Goal: Task Accomplishment & Management: Manage account settings

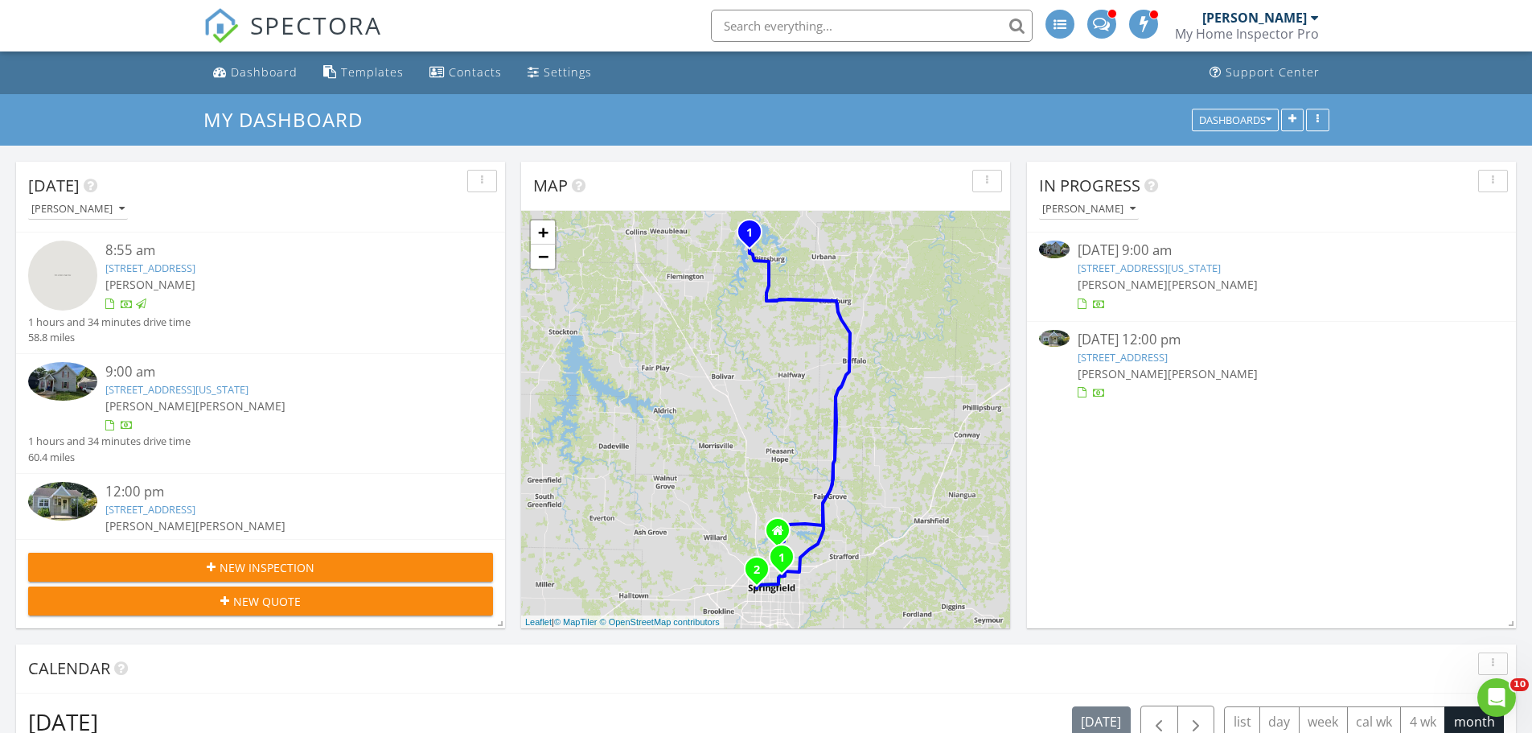
click at [1213, 262] on link "1442 E Florida St, Springfield, MO 65803" at bounding box center [1149, 268] width 143 height 14
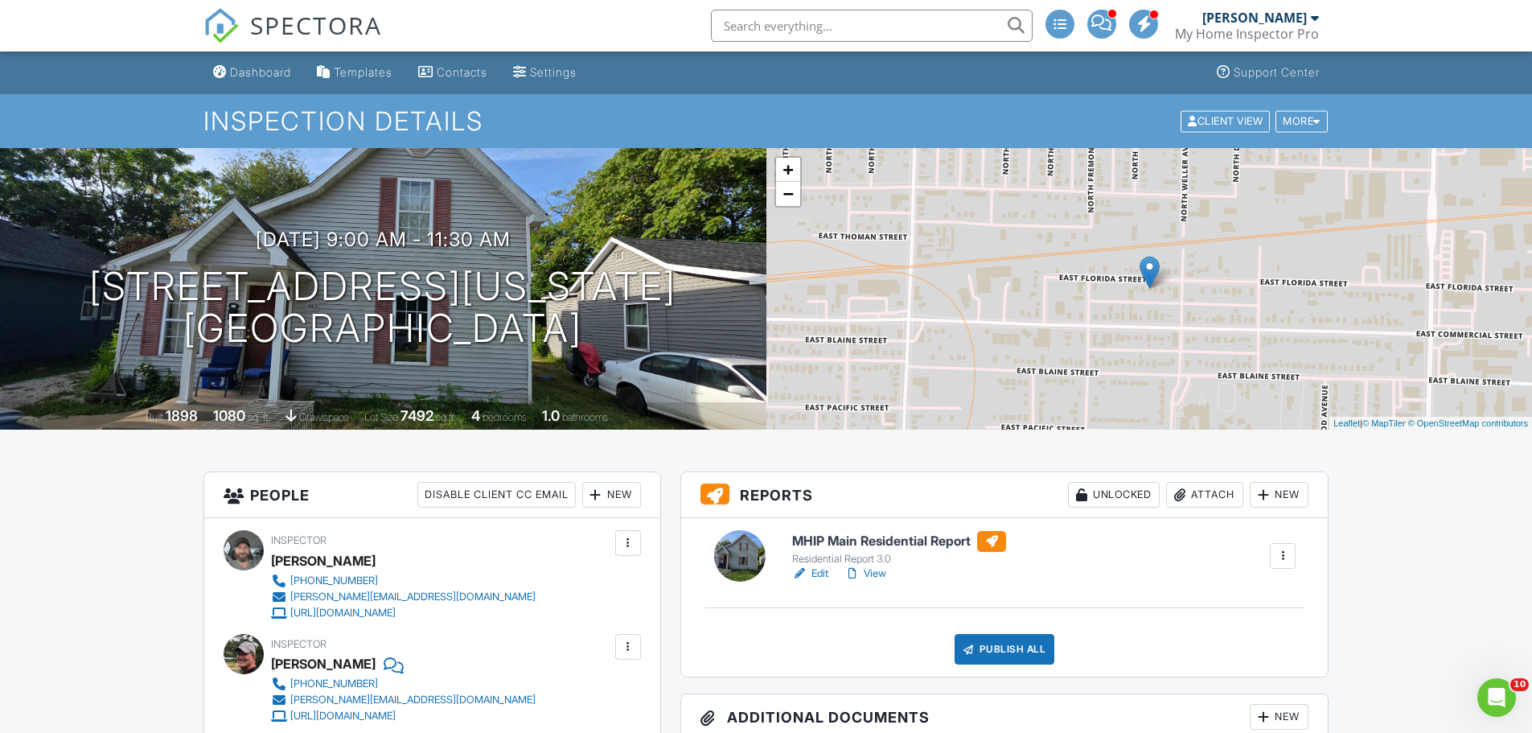
click at [917, 537] on h6 "MHIP Main Residential Report" at bounding box center [899, 541] width 214 height 21
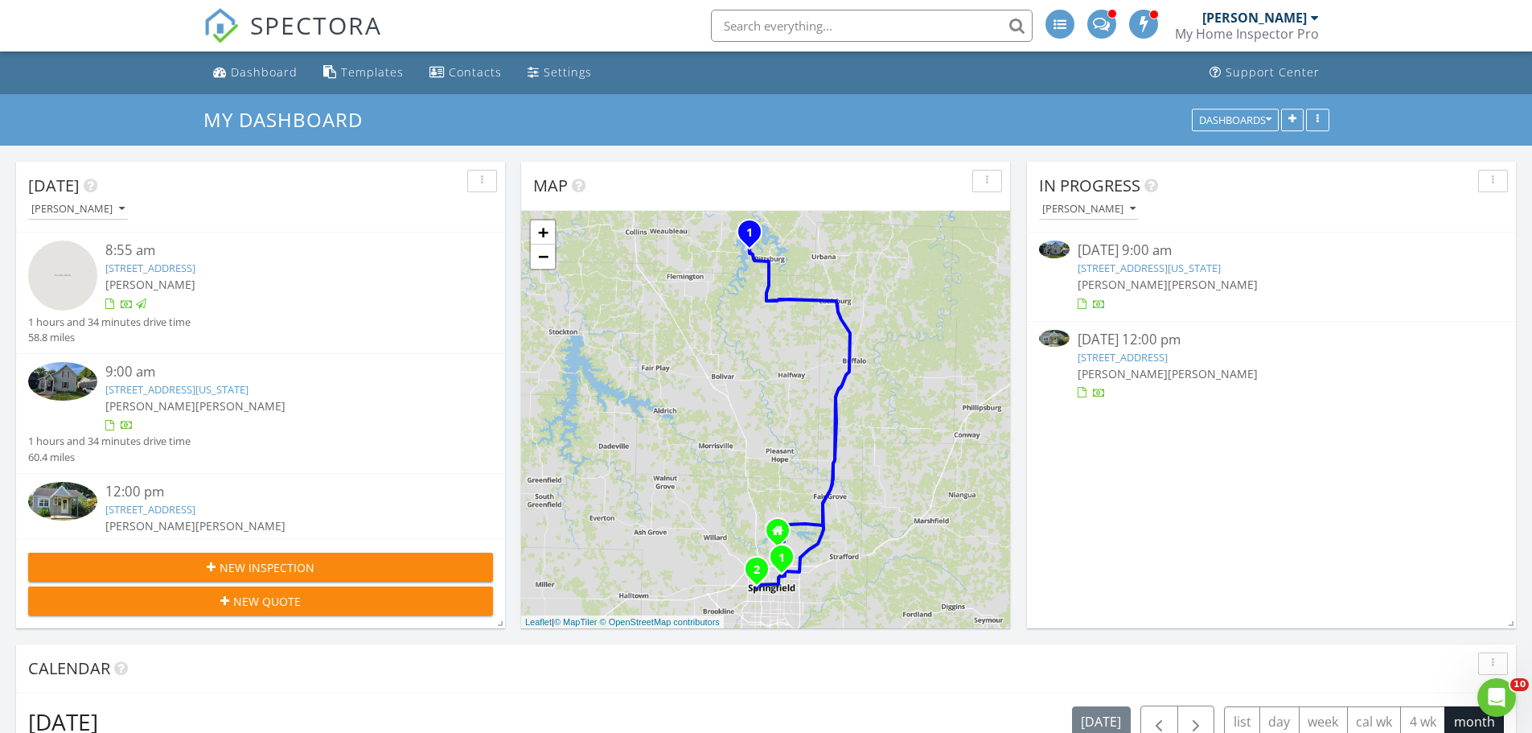
click at [1168, 360] on link "[STREET_ADDRESS]" at bounding box center [1123, 357] width 90 height 14
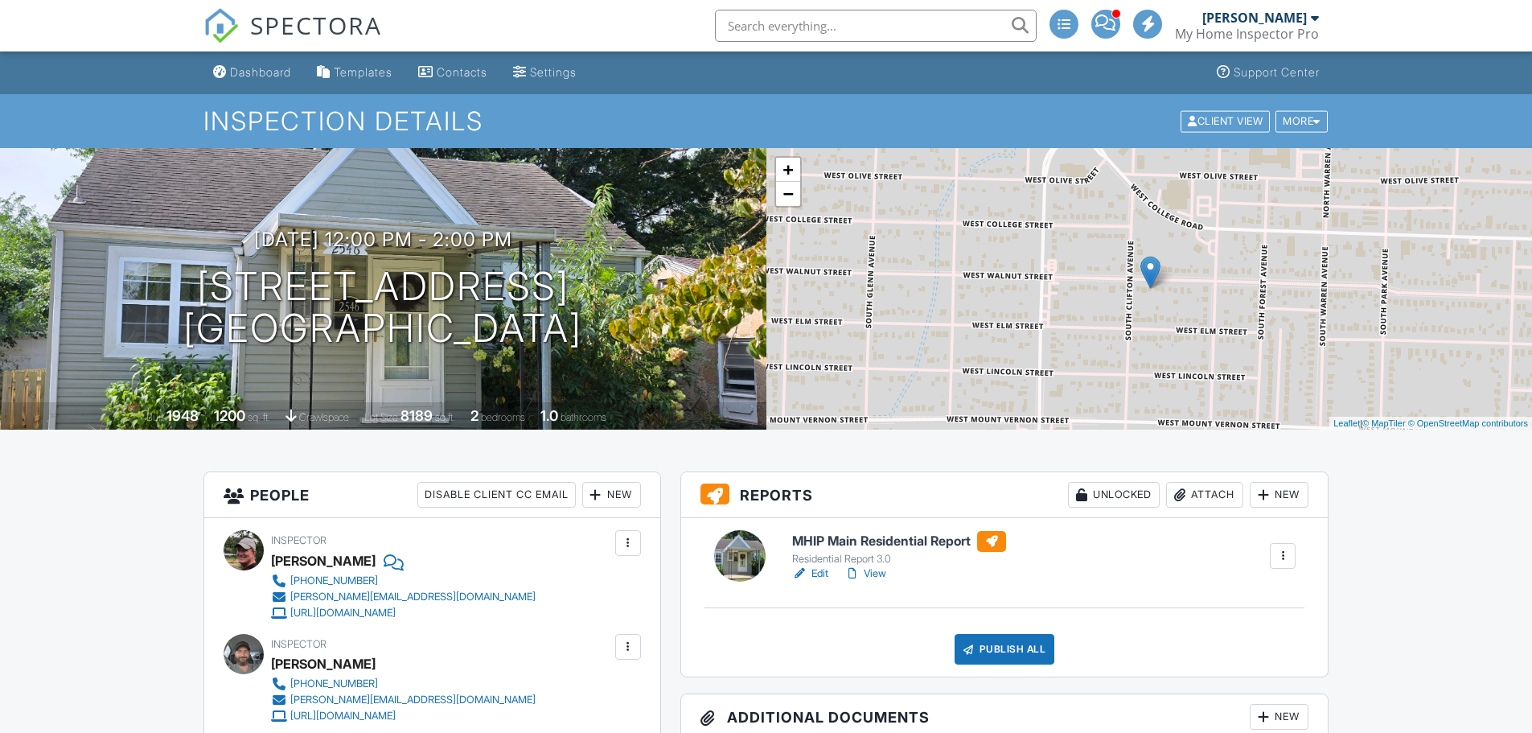
click at [881, 545] on h6 "MHIP Main Residential Report" at bounding box center [899, 541] width 214 height 21
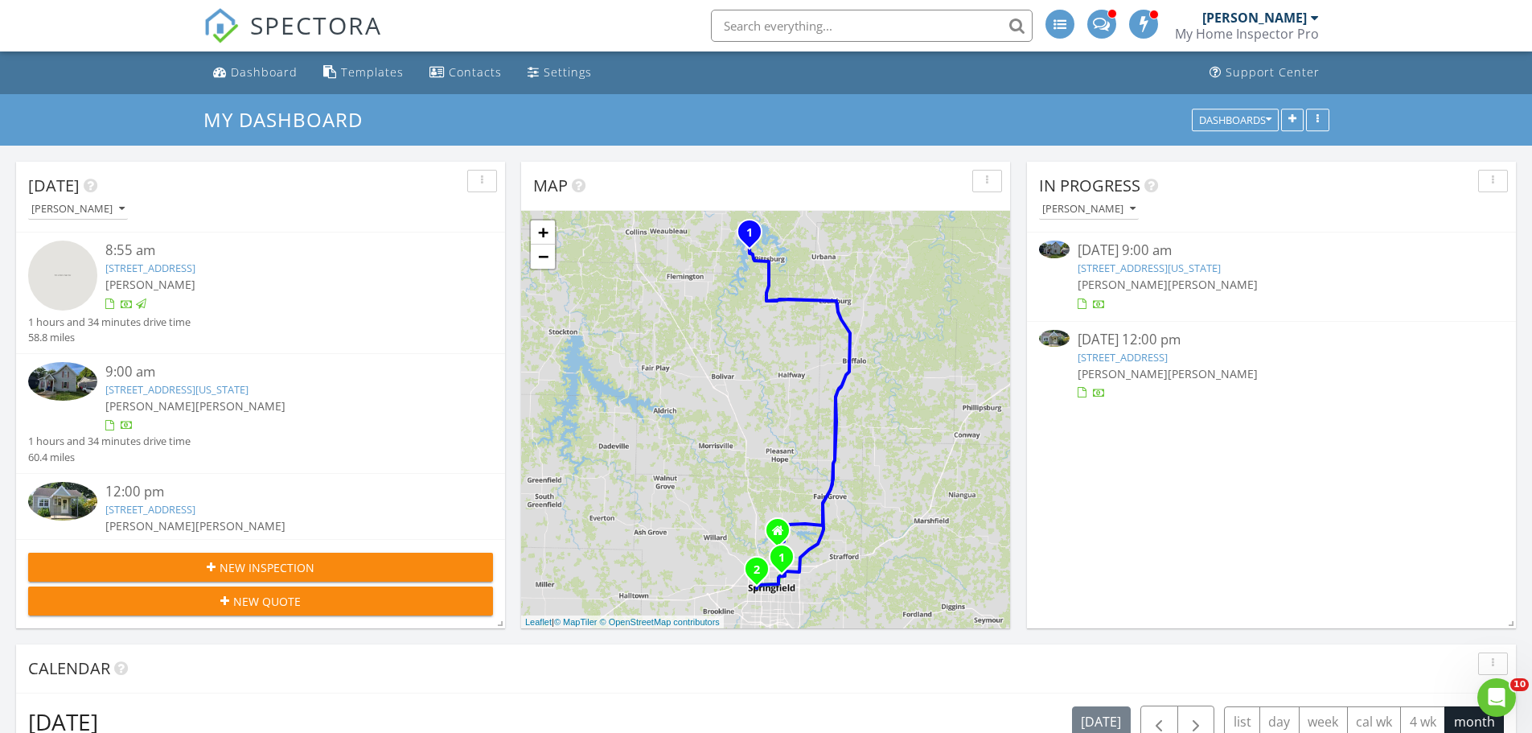
click at [1152, 269] on link "[STREET_ADDRESS][US_STATE]" at bounding box center [1149, 268] width 143 height 14
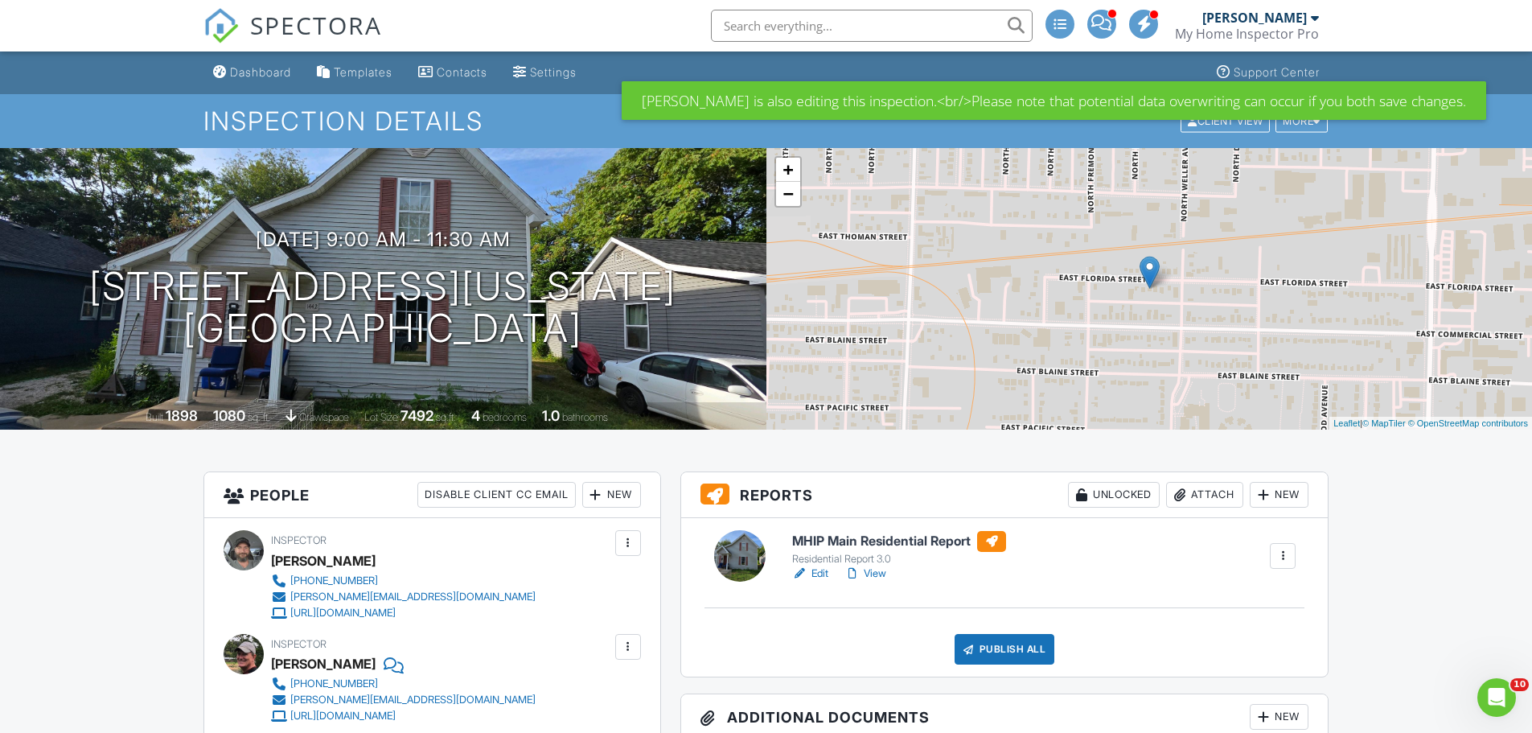
click at [918, 539] on h6 "MHIP Main Residential Report" at bounding box center [899, 541] width 214 height 21
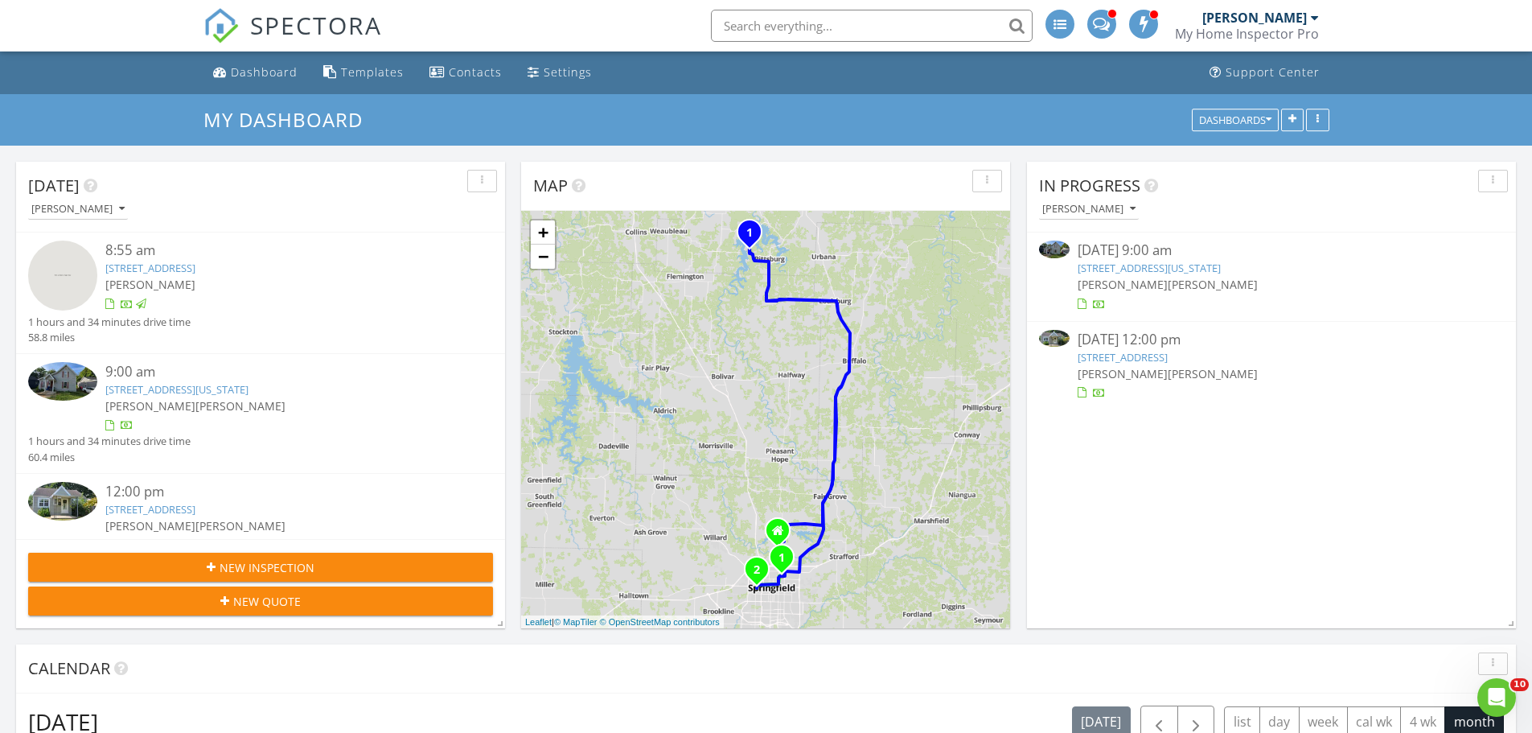
click at [1177, 265] on link "1442 E Florida St, Springfield, MO 65803" at bounding box center [1149, 268] width 143 height 14
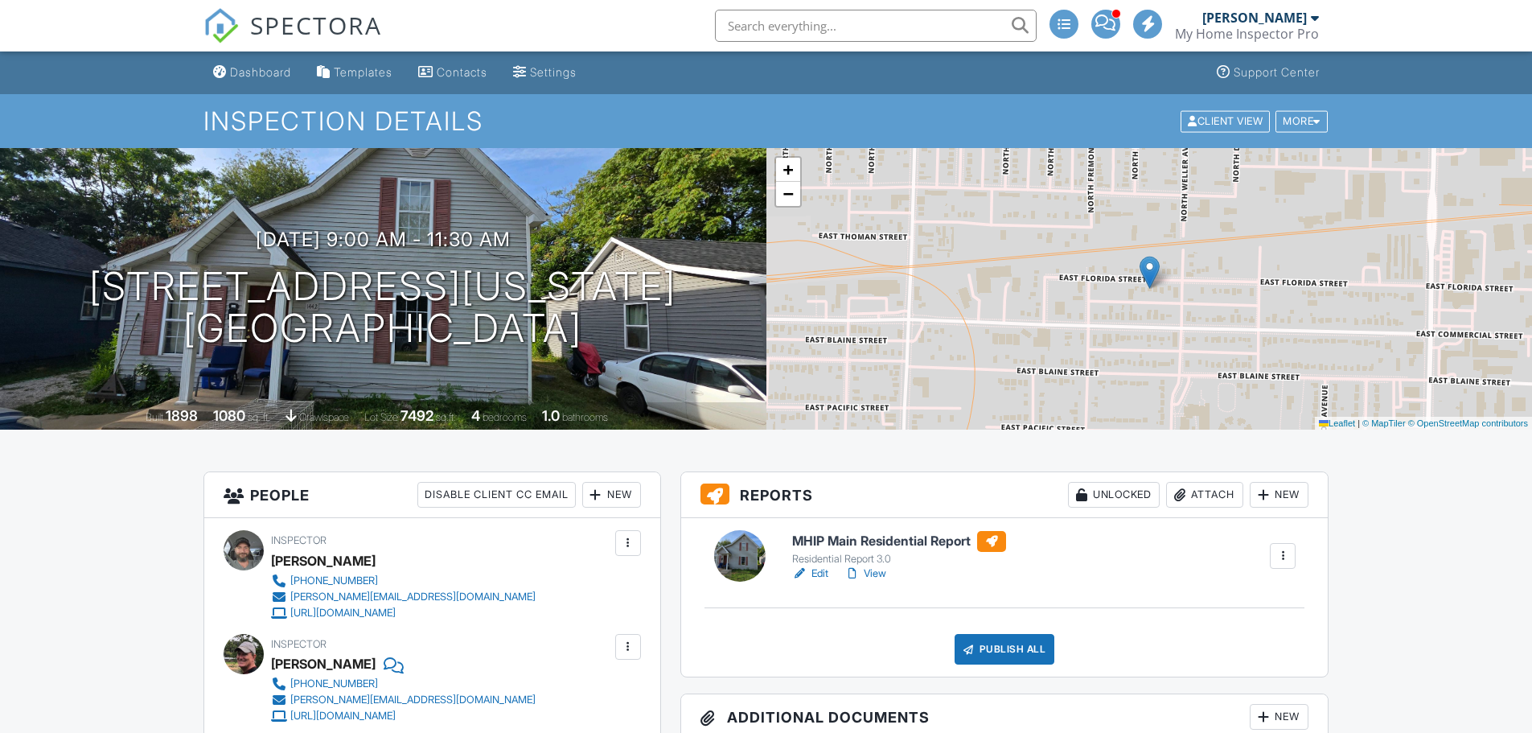
click at [853, 533] on h6 "MHIP Main Residential Report" at bounding box center [899, 541] width 214 height 21
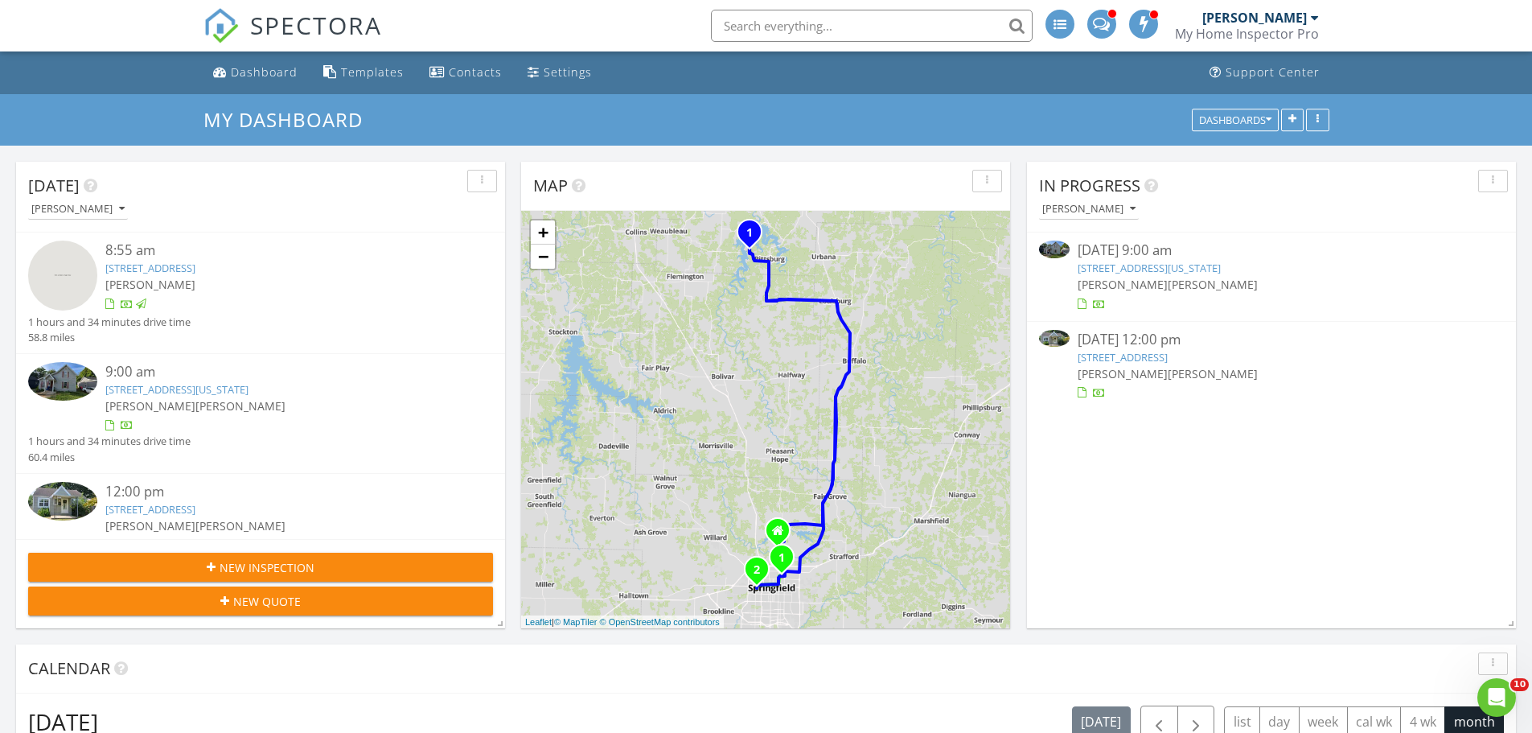
click at [1111, 354] on link "[STREET_ADDRESS]" at bounding box center [1123, 357] width 90 height 14
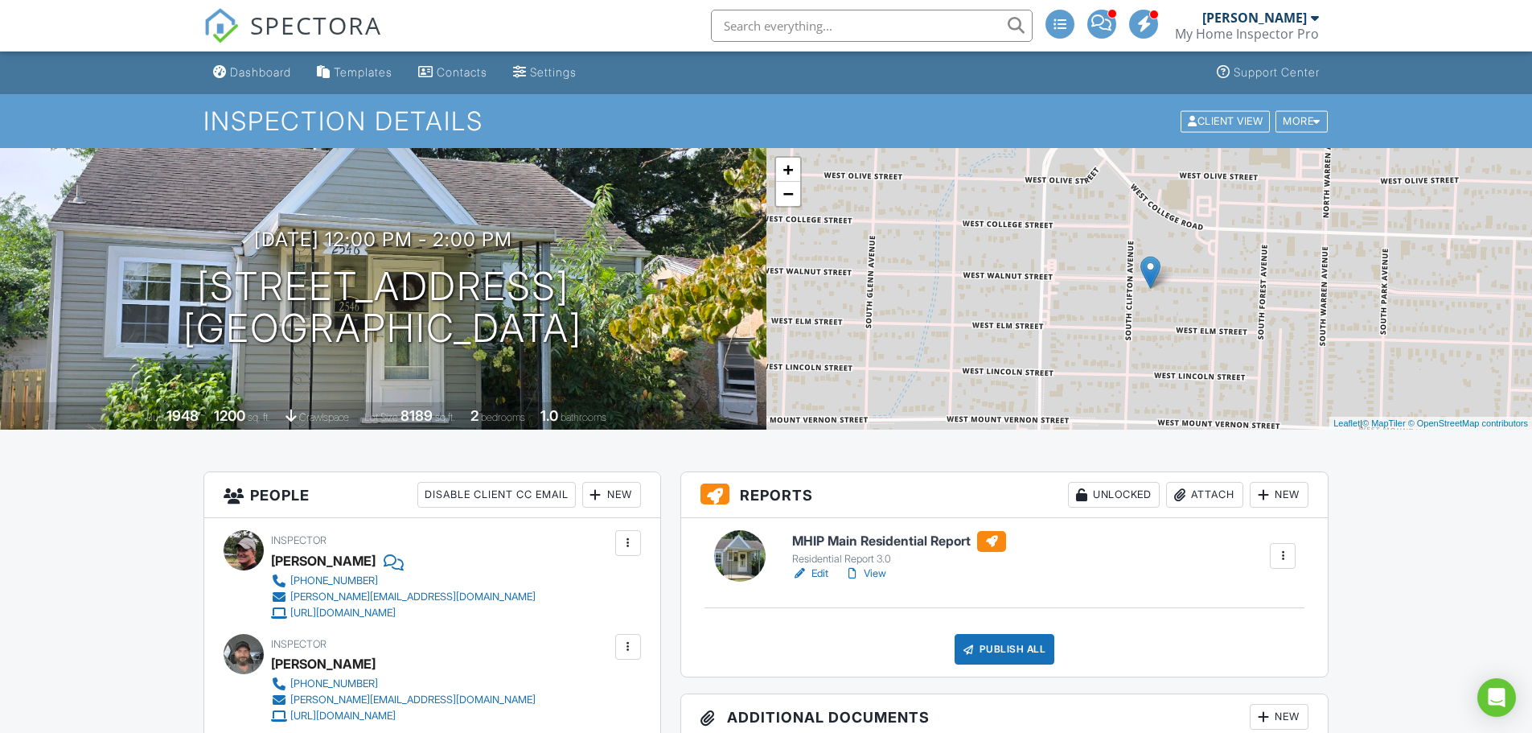
click at [886, 540] on h6 "MHIP Main Residential Report" at bounding box center [899, 541] width 214 height 21
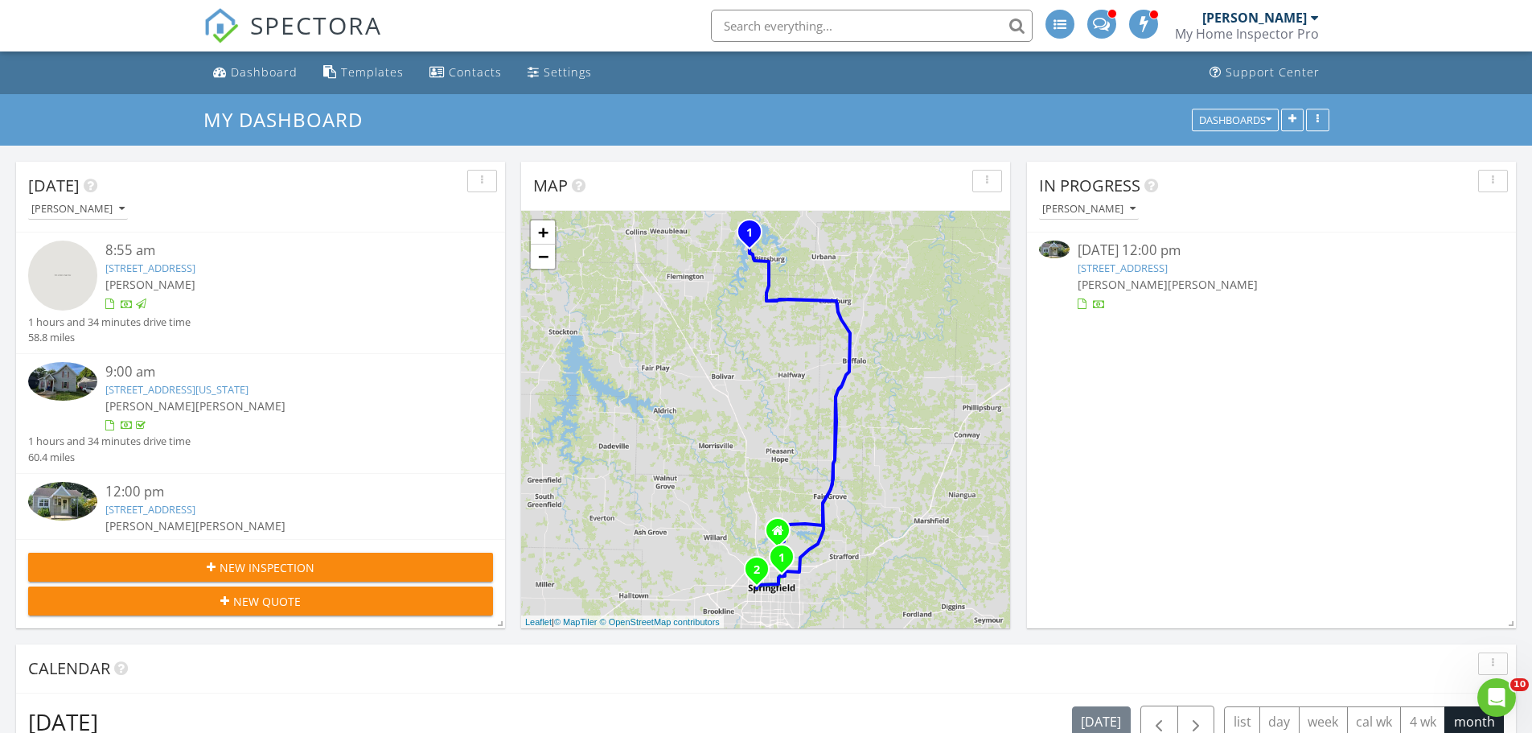
click at [1168, 265] on link "[STREET_ADDRESS]" at bounding box center [1123, 268] width 90 height 14
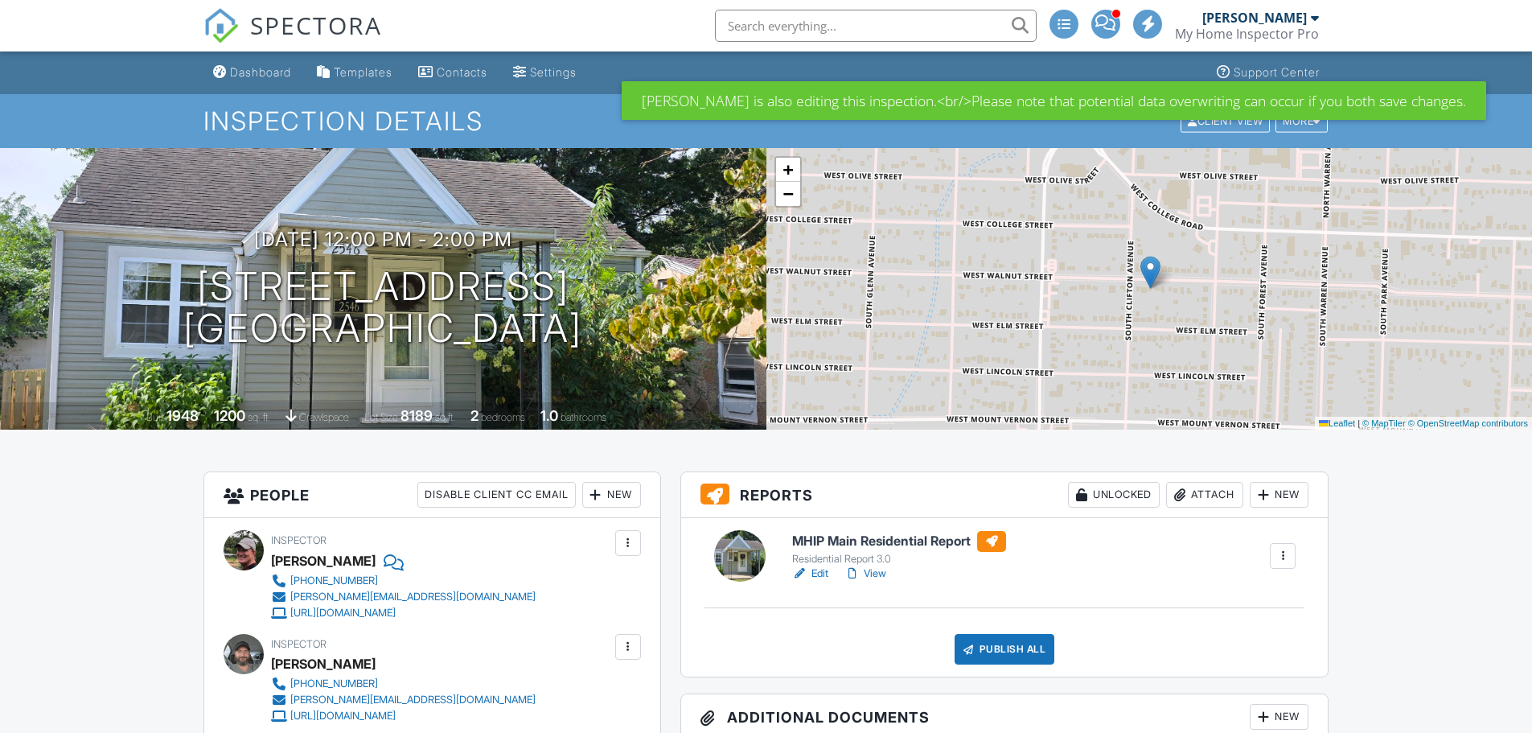
click at [915, 536] on h6 "MHIP Main Residential Report" at bounding box center [899, 541] width 214 height 21
